Goal: Information Seeking & Learning: Learn about a topic

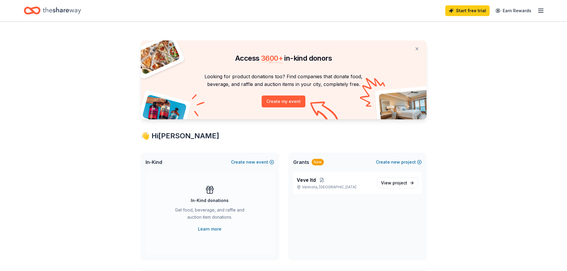
click at [61, 13] on icon "Home" at bounding box center [62, 10] width 38 height 12
click at [54, 14] on icon "Home" at bounding box center [62, 10] width 38 height 12
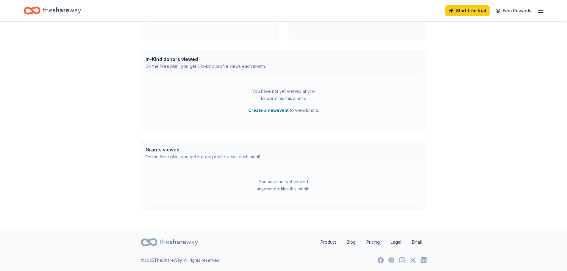
scroll to position [11, 0]
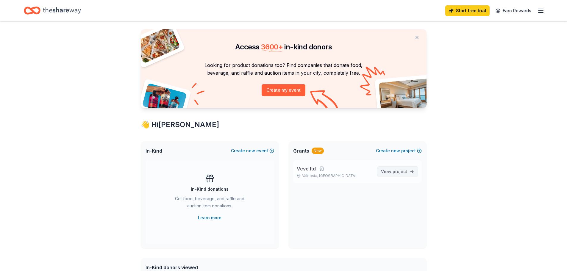
click at [385, 172] on span "View project" at bounding box center [394, 171] width 26 height 7
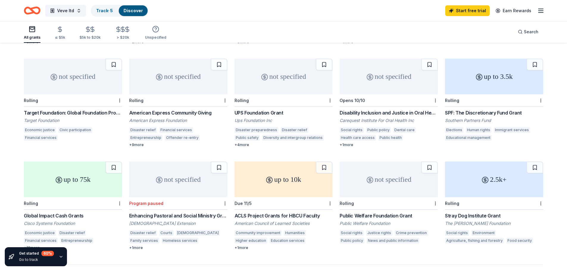
scroll to position [246, 0]
click at [96, 110] on div "Target Foundation: Global Foundation Program" at bounding box center [73, 113] width 98 height 7
